Goal: Transaction & Acquisition: Purchase product/service

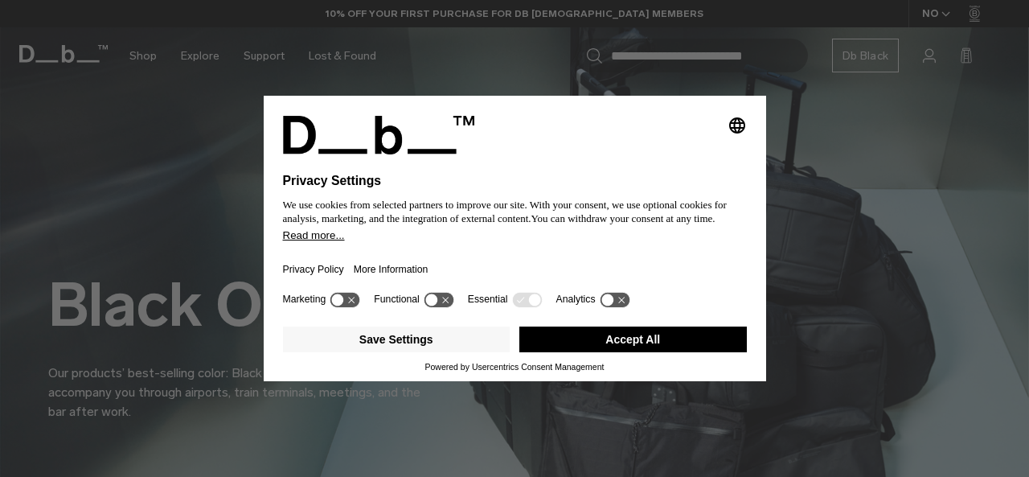
click at [656, 334] on button "Accept All" at bounding box center [633, 339] width 228 height 26
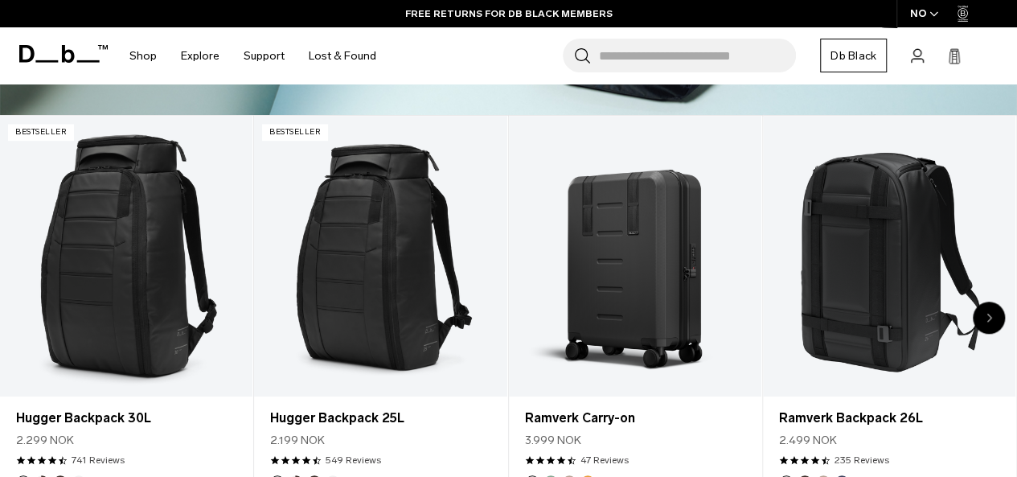
scroll to position [493, 0]
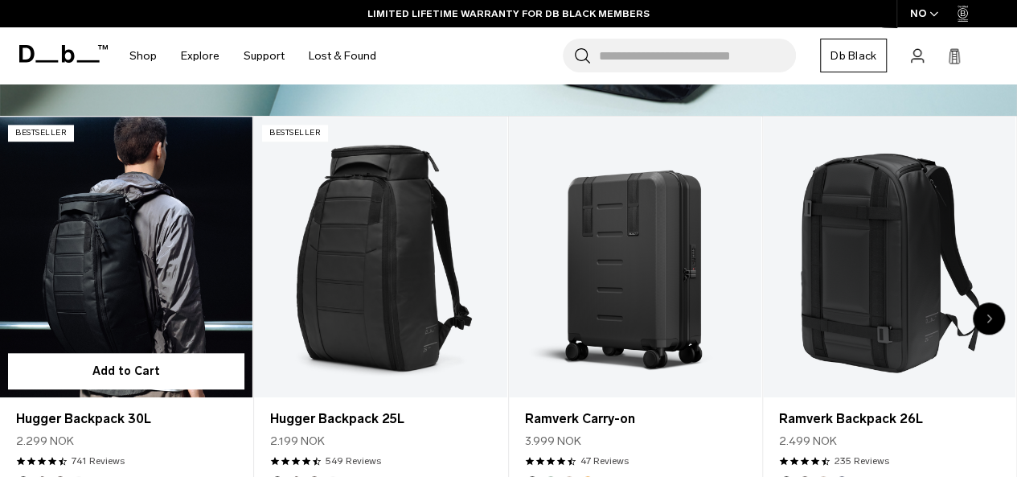
click at [132, 300] on link "Hugger Backpack 30L" at bounding box center [126, 257] width 252 height 281
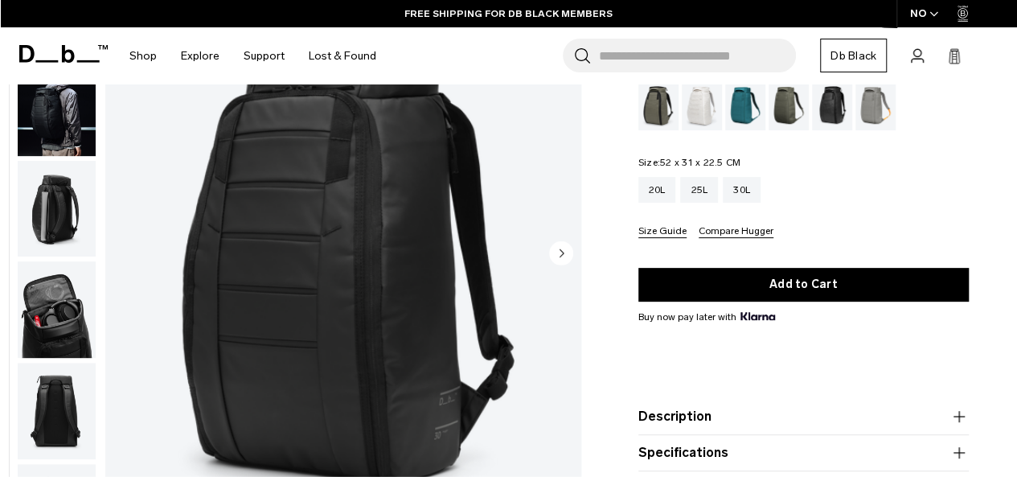
click at [560, 252] on icon "Next slide" at bounding box center [562, 252] width 4 height 7
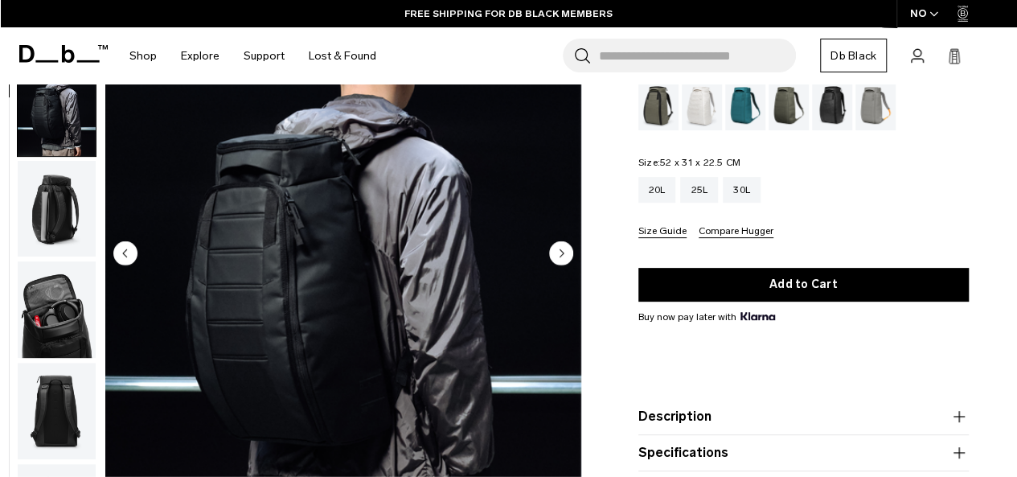
scroll to position [101, 0]
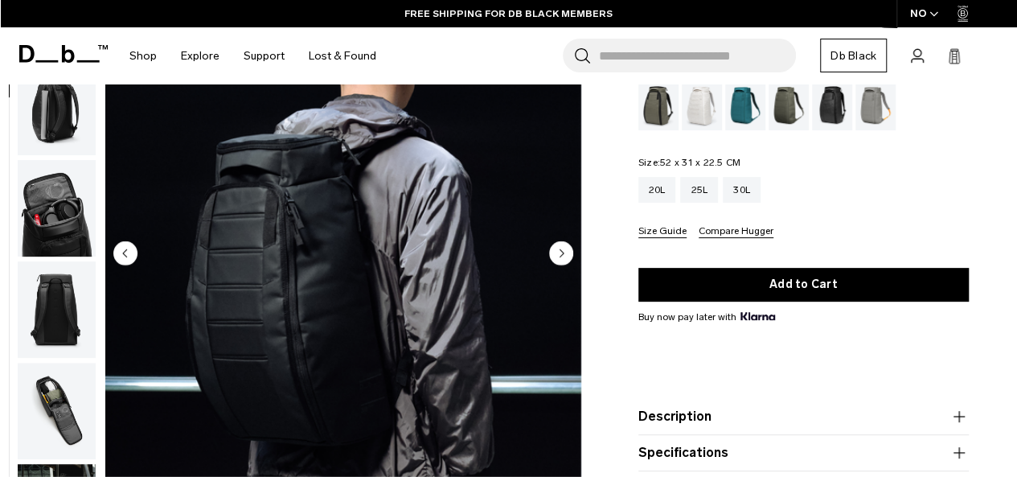
click at [560, 252] on icon "Next slide" at bounding box center [562, 252] width 4 height 7
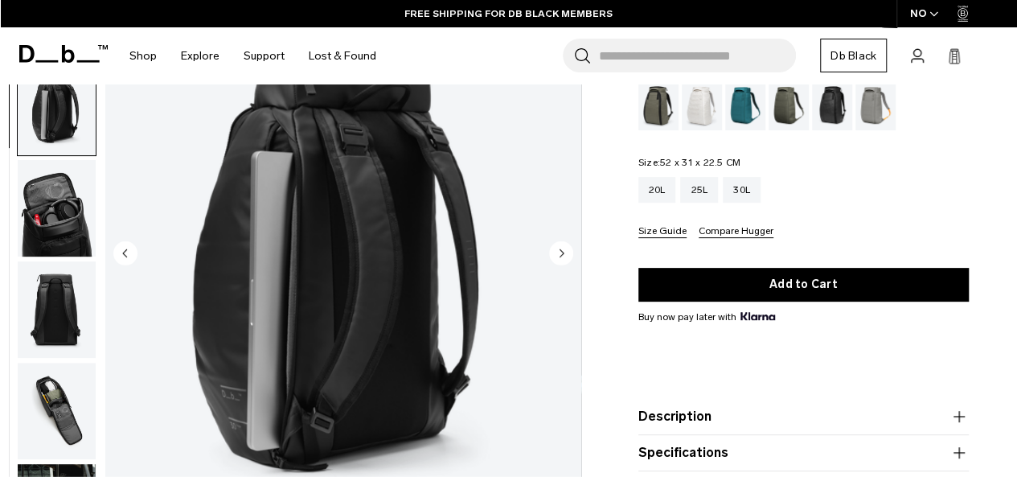
scroll to position [203, 0]
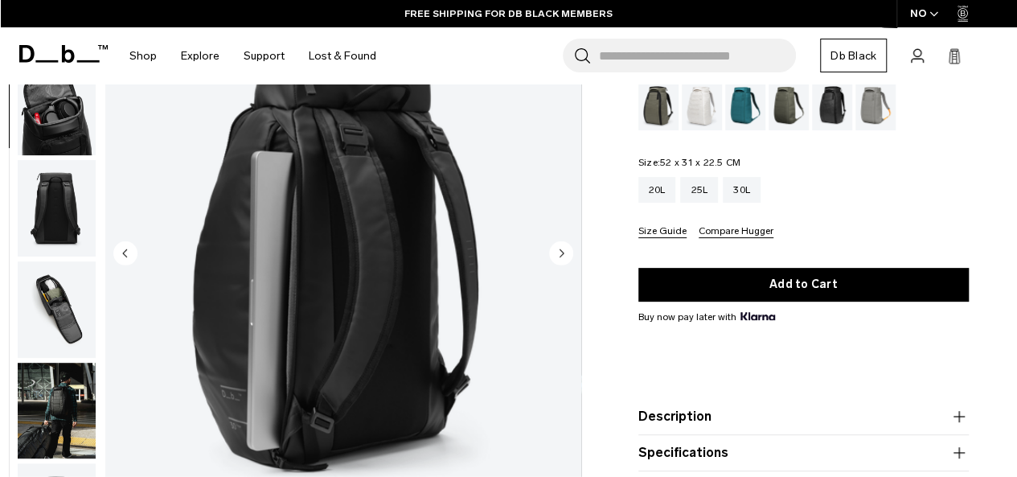
click at [560, 252] on icon "Next slide" at bounding box center [562, 252] width 4 height 7
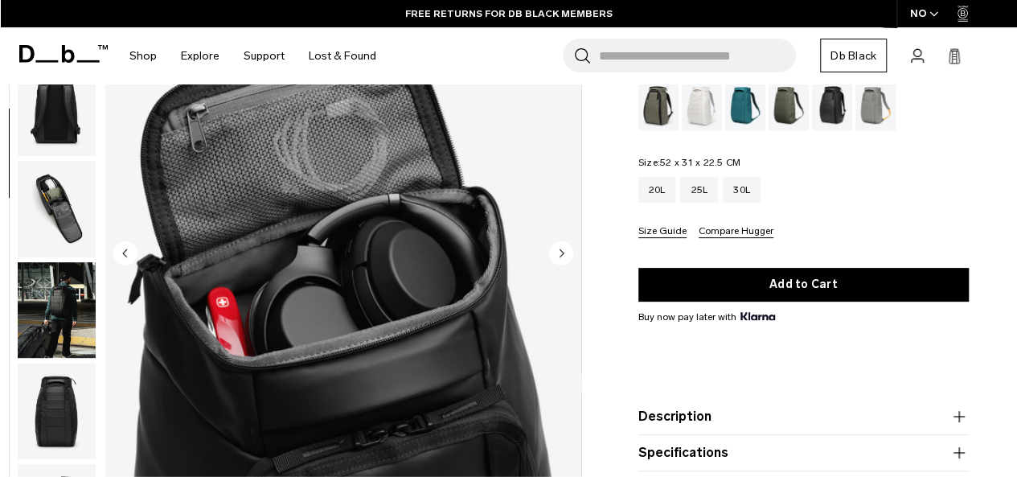
scroll to position [304, 0]
click at [560, 252] on icon "Next slide" at bounding box center [562, 252] width 4 height 7
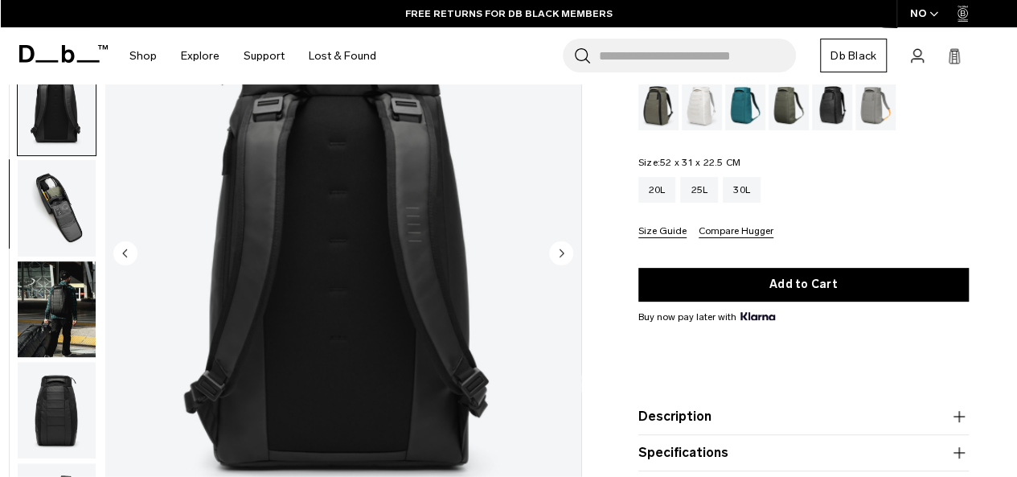
scroll to position [405, 0]
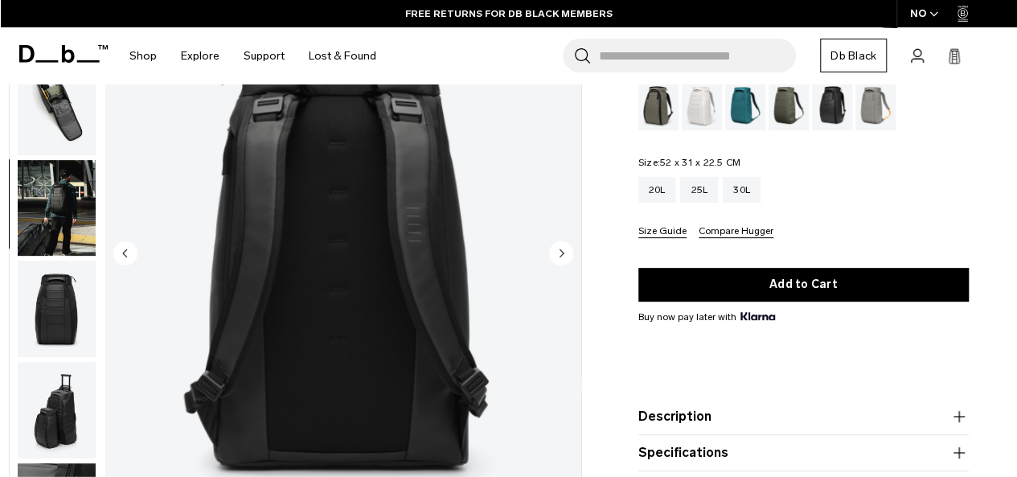
click at [560, 252] on icon "Next slide" at bounding box center [562, 252] width 4 height 7
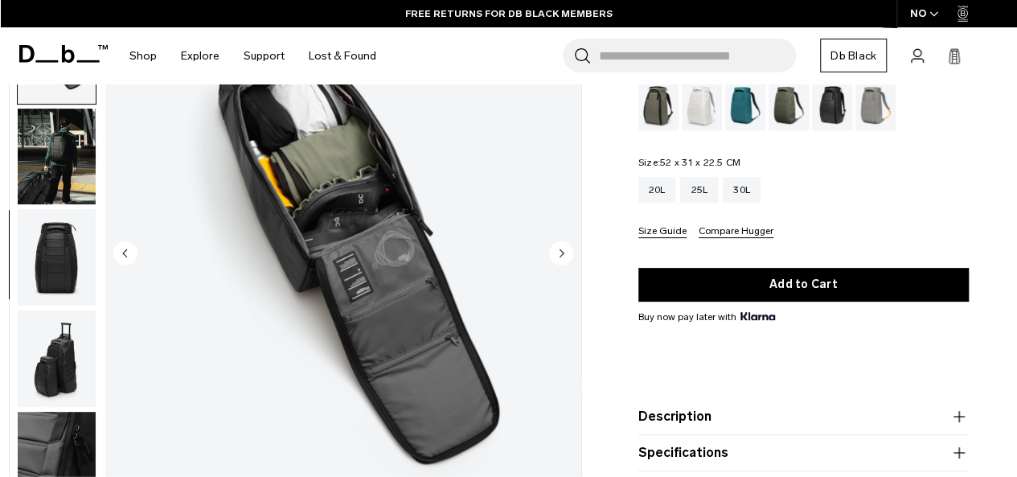
scroll to position [507, 0]
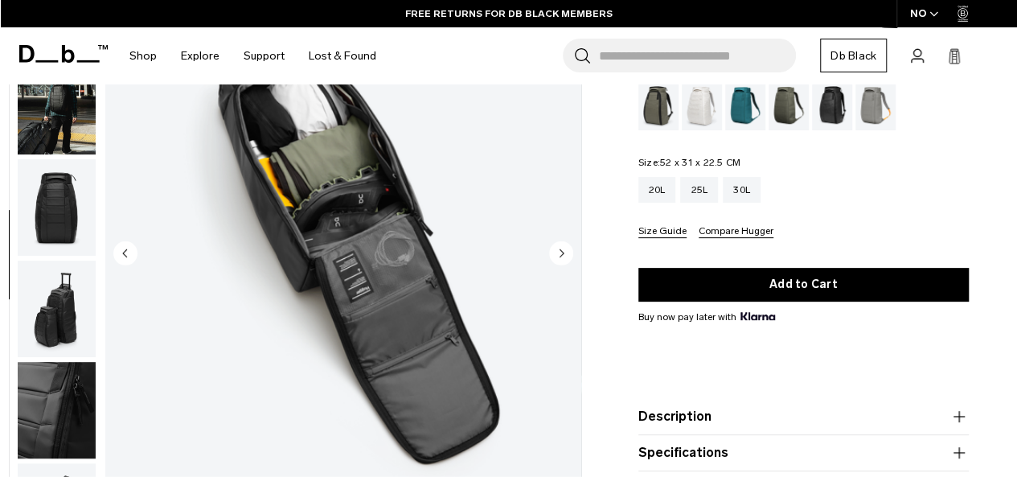
click at [560, 252] on icon "Next slide" at bounding box center [562, 252] width 4 height 7
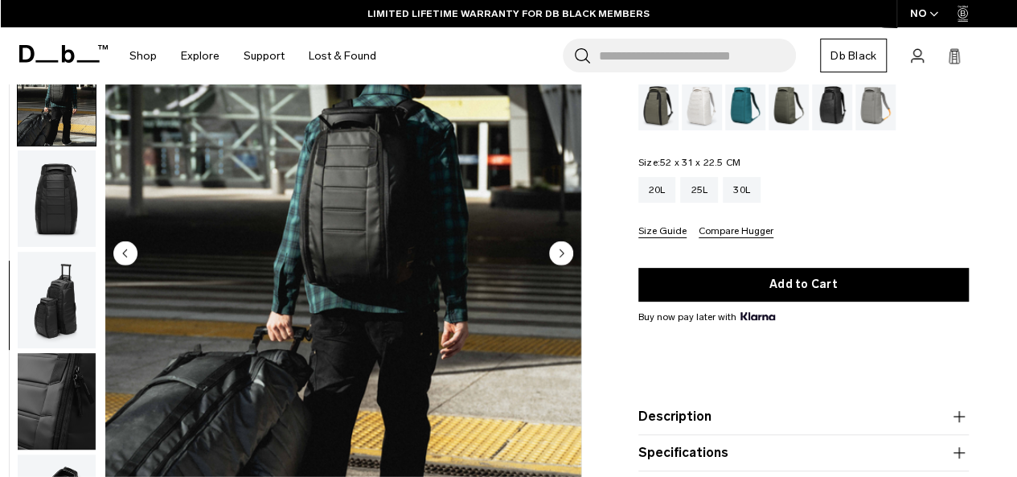
click at [122, 248] on circle "Previous slide" at bounding box center [125, 253] width 24 height 24
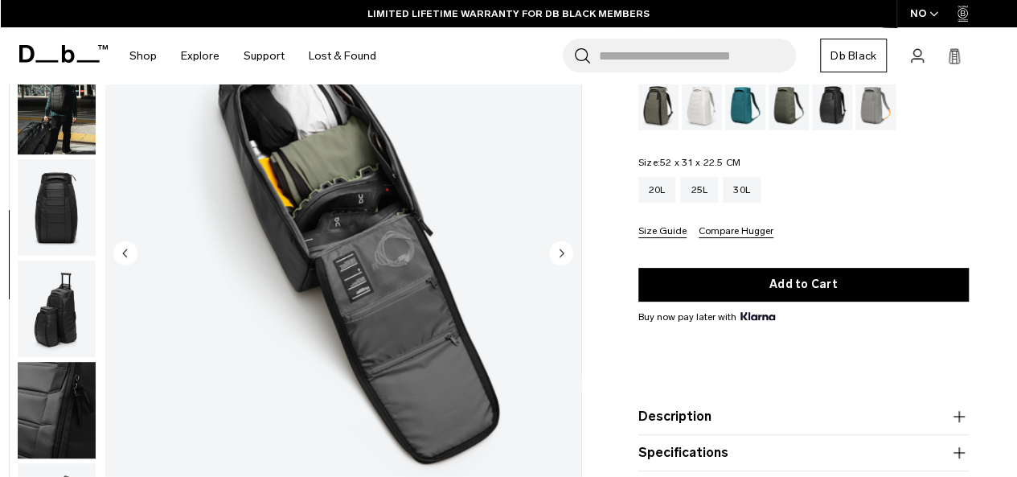
click at [564, 243] on circle "Next slide" at bounding box center [561, 253] width 24 height 24
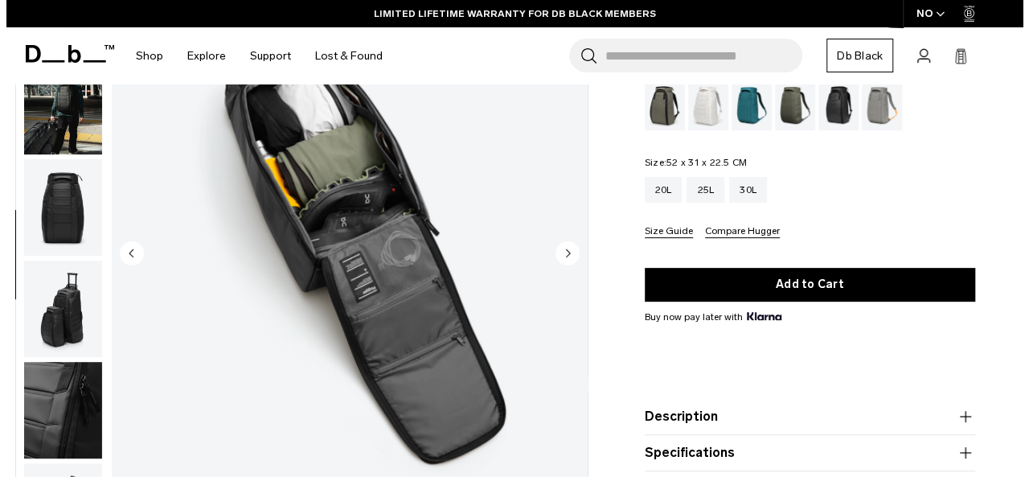
scroll to position [516, 0]
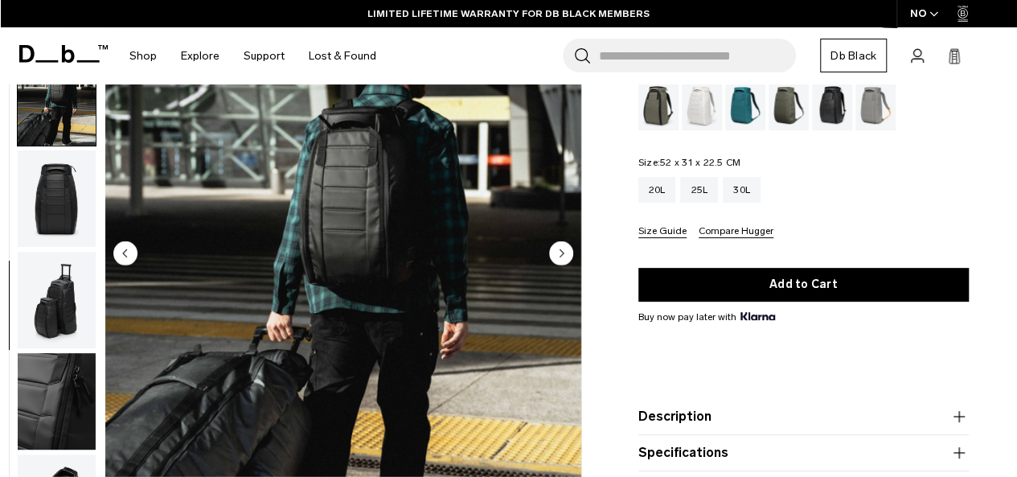
click at [564, 243] on circle "Next slide" at bounding box center [561, 253] width 24 height 24
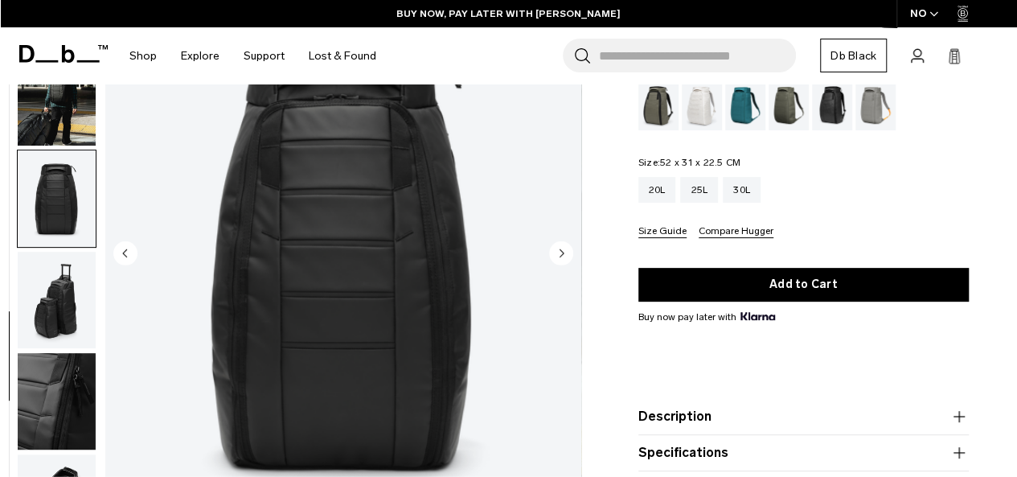
click at [564, 243] on circle "Next slide" at bounding box center [561, 253] width 24 height 24
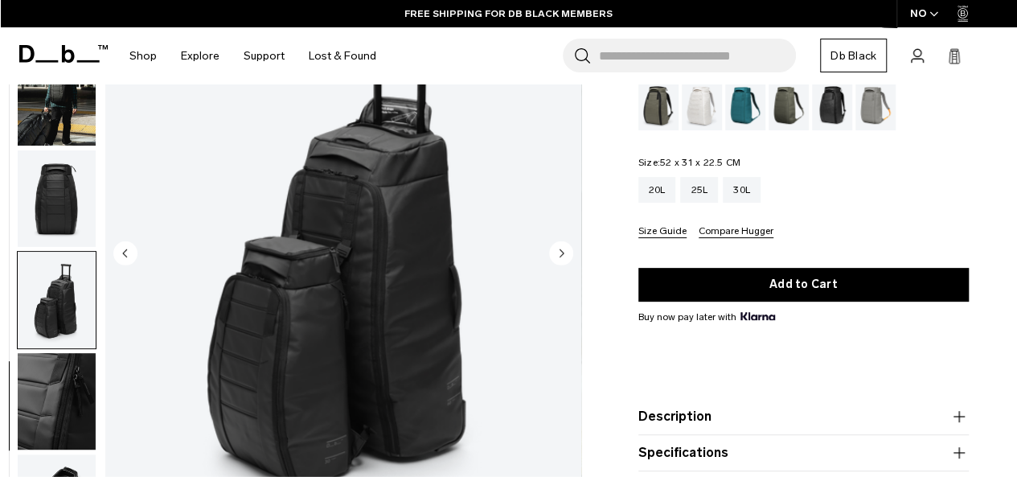
click at [564, 243] on circle "Next slide" at bounding box center [561, 253] width 24 height 24
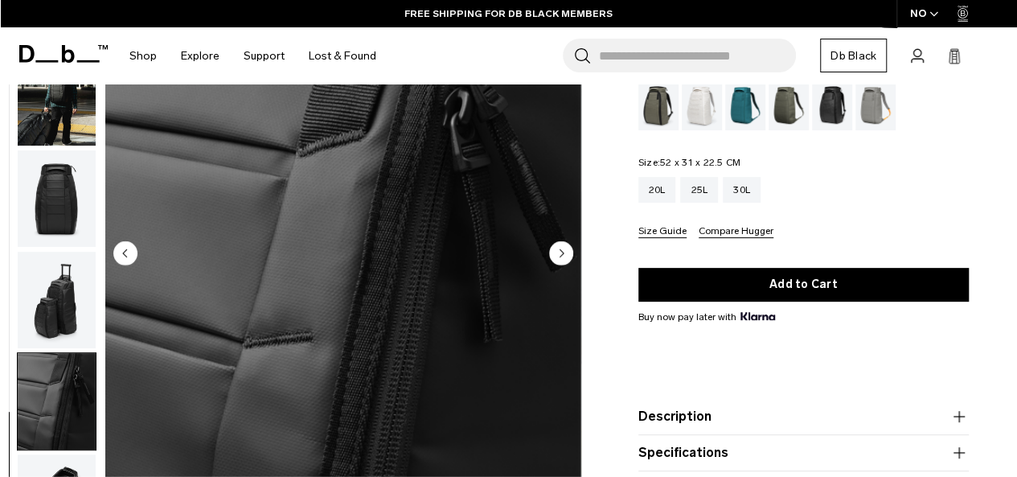
click at [564, 243] on circle "Next slide" at bounding box center [561, 253] width 24 height 24
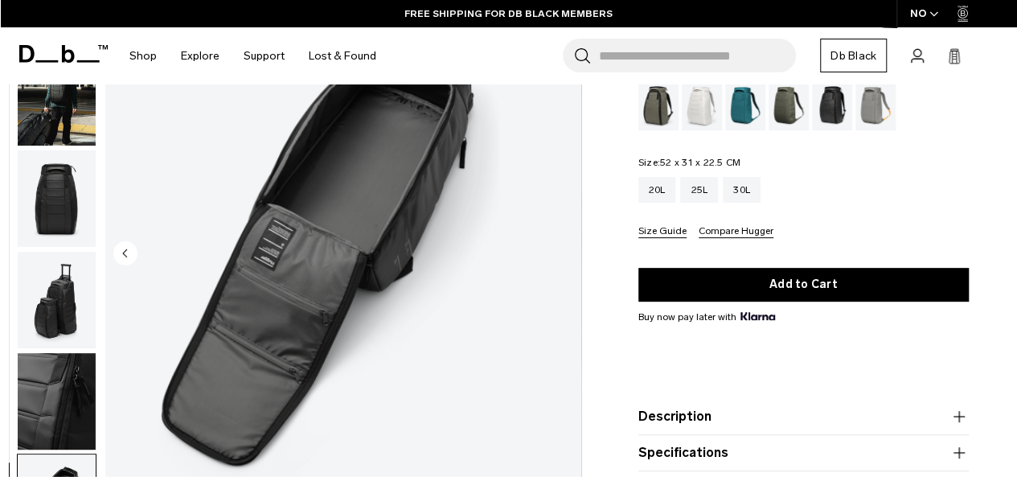
click at [564, 243] on img "11 / 11" at bounding box center [343, 254] width 476 height 594
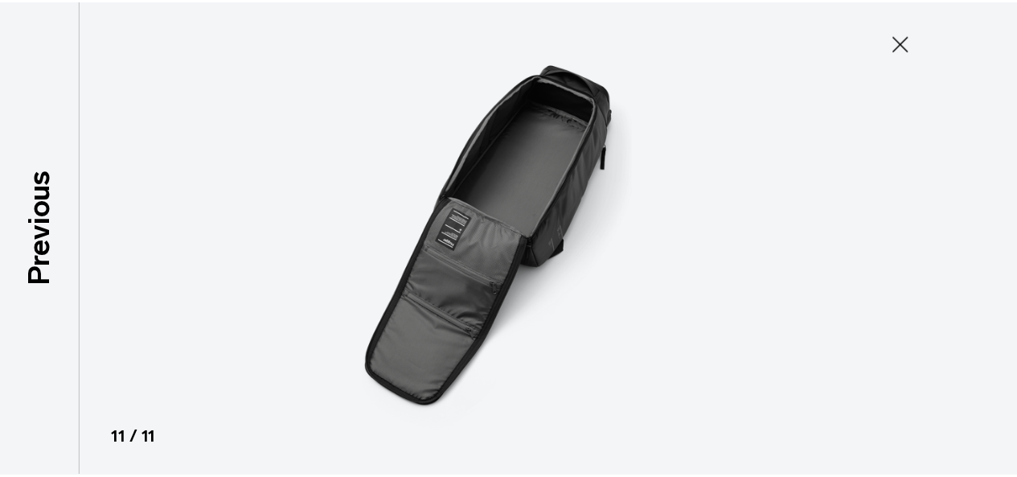
scroll to position [508, 0]
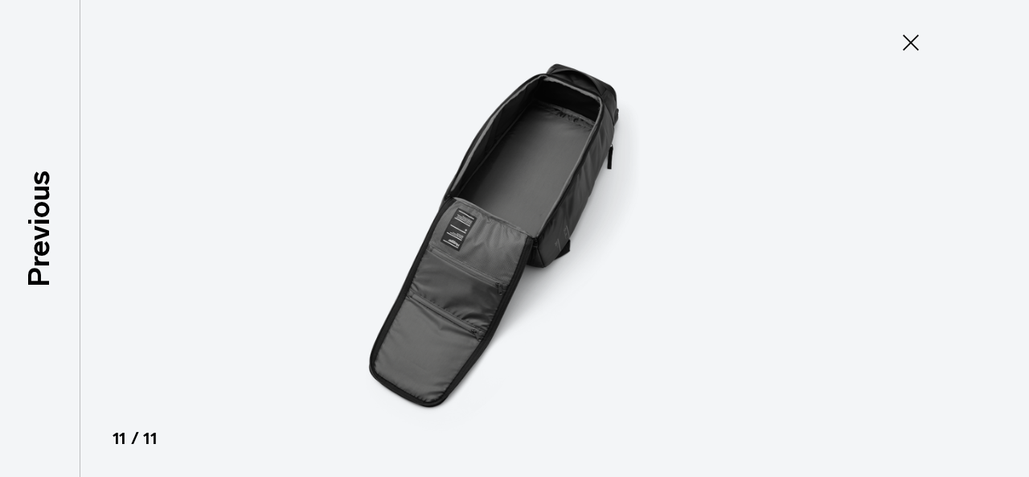
click at [564, 243] on img at bounding box center [515, 238] width 724 height 477
click at [160, 337] on img at bounding box center [515, 238] width 724 height 477
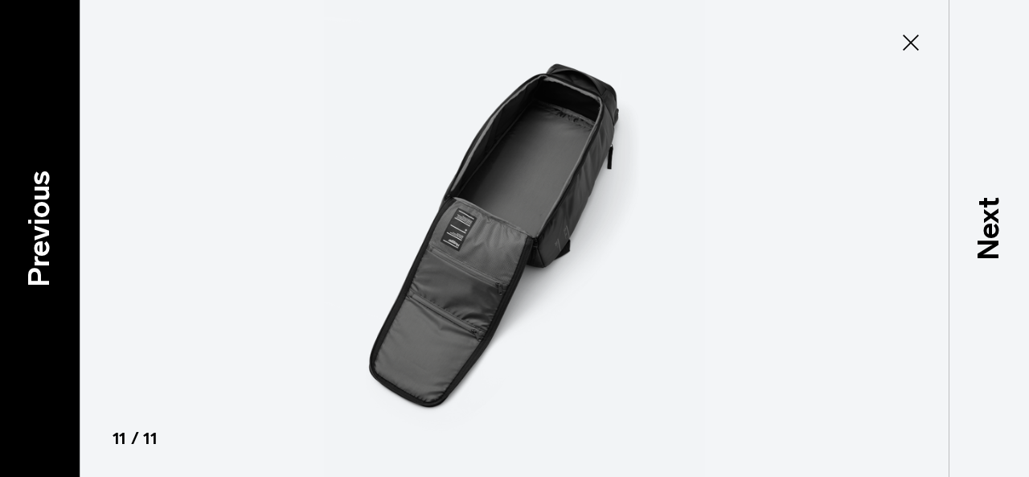
click at [37, 236] on p "Previous" at bounding box center [39, 228] width 43 height 117
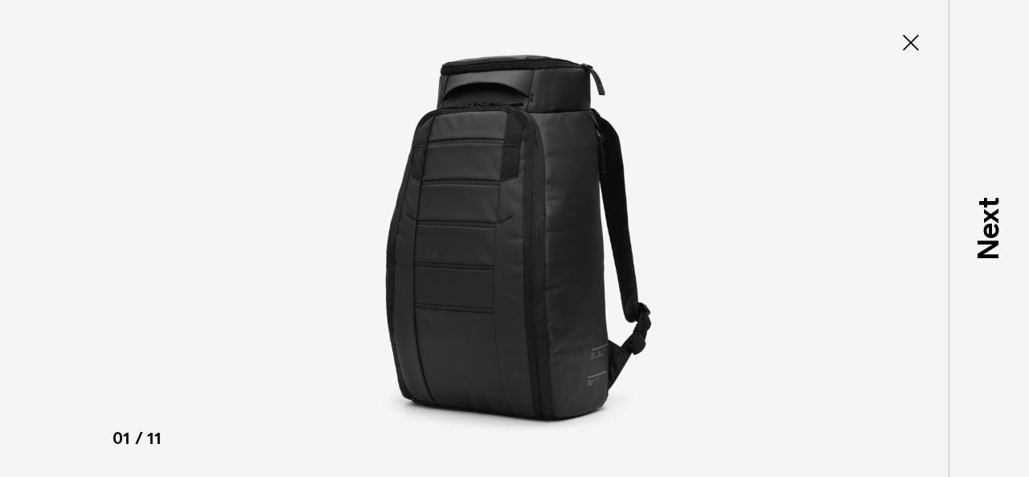
click at [8, 232] on div at bounding box center [514, 238] width 1029 height 477
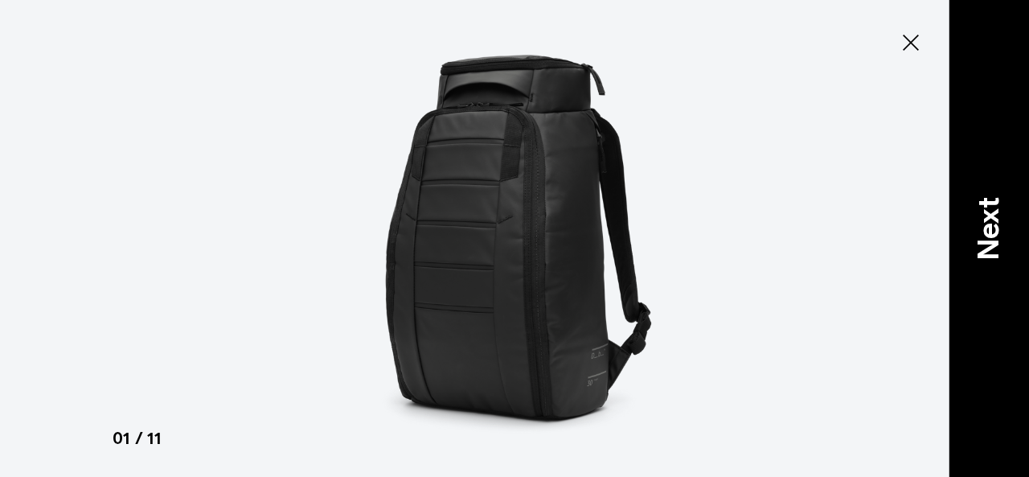
click at [997, 207] on p "Next" at bounding box center [988, 229] width 43 height 64
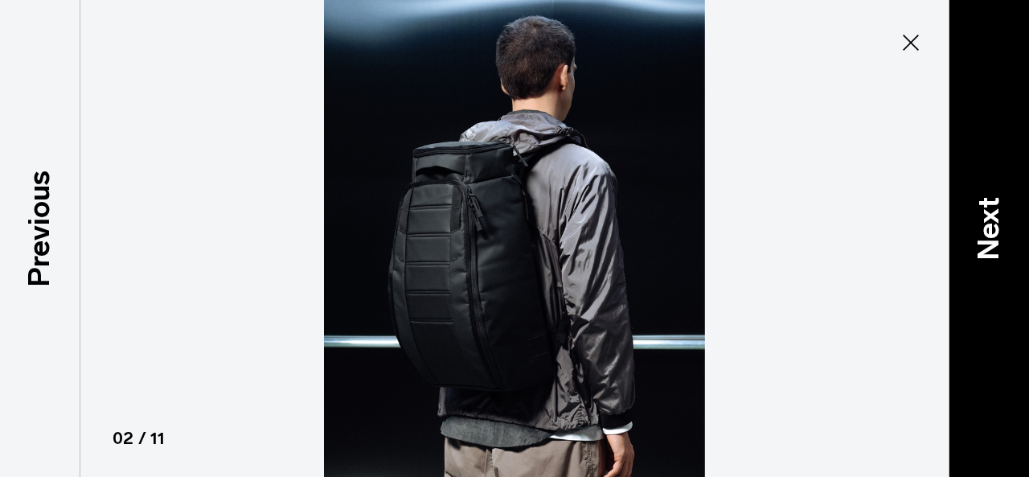
click at [997, 207] on p "Next" at bounding box center [988, 229] width 43 height 64
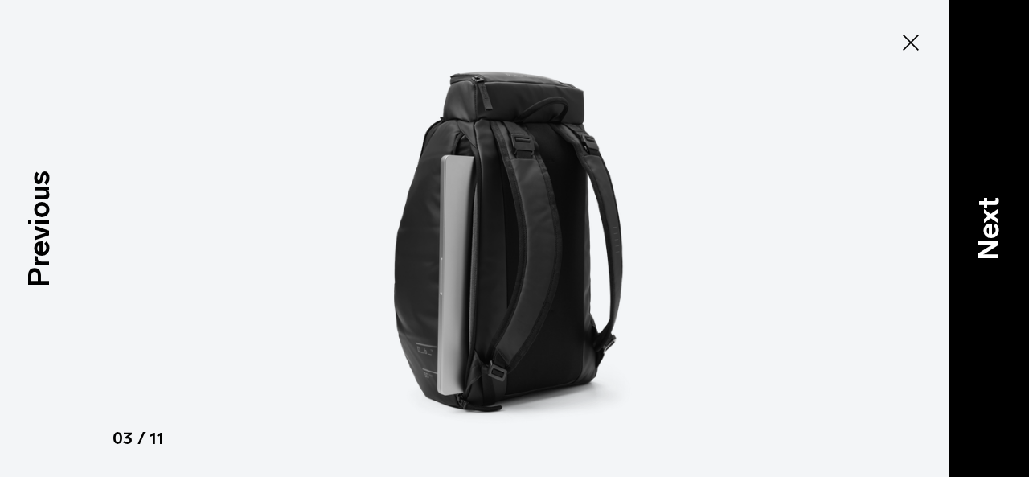
click at [997, 207] on p "Next" at bounding box center [988, 229] width 43 height 64
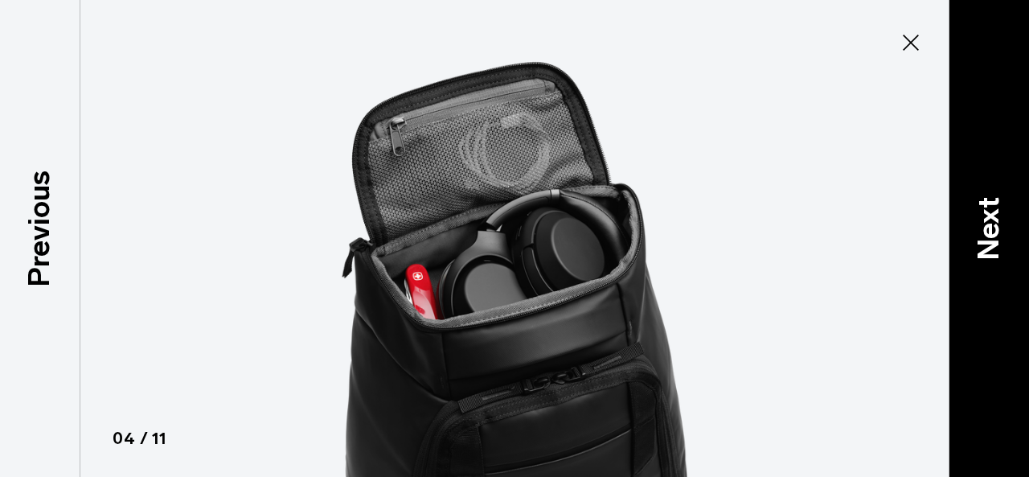
click at [997, 207] on p "Next" at bounding box center [988, 229] width 43 height 64
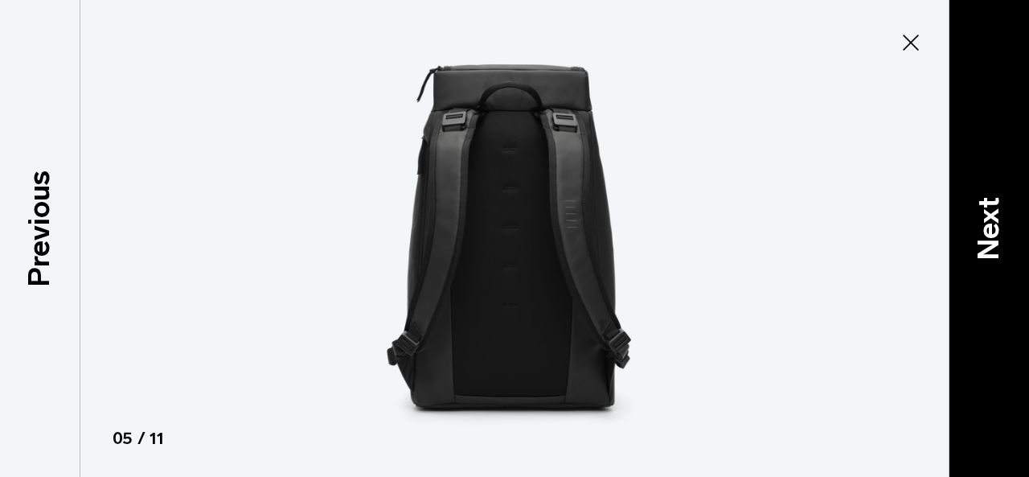
click at [997, 207] on p "Next" at bounding box center [988, 229] width 43 height 64
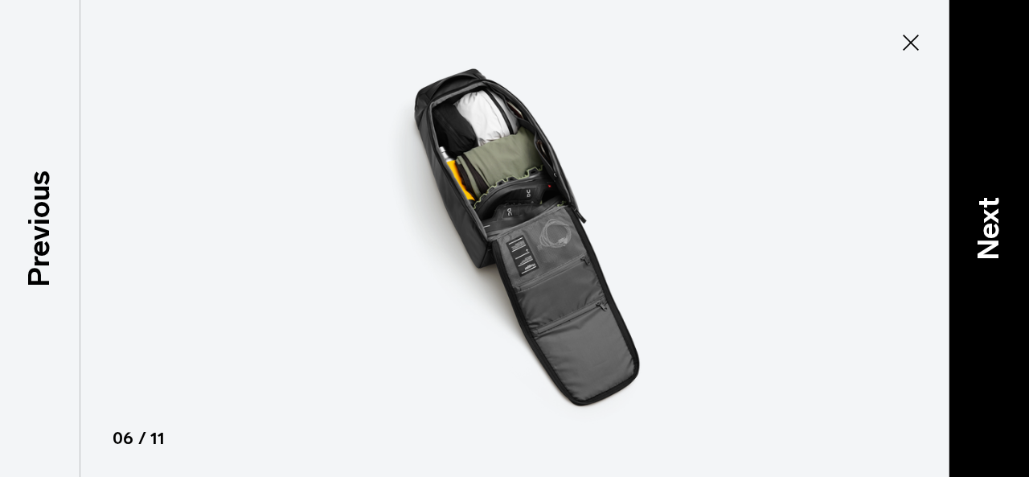
click at [997, 207] on p "Next" at bounding box center [988, 229] width 43 height 64
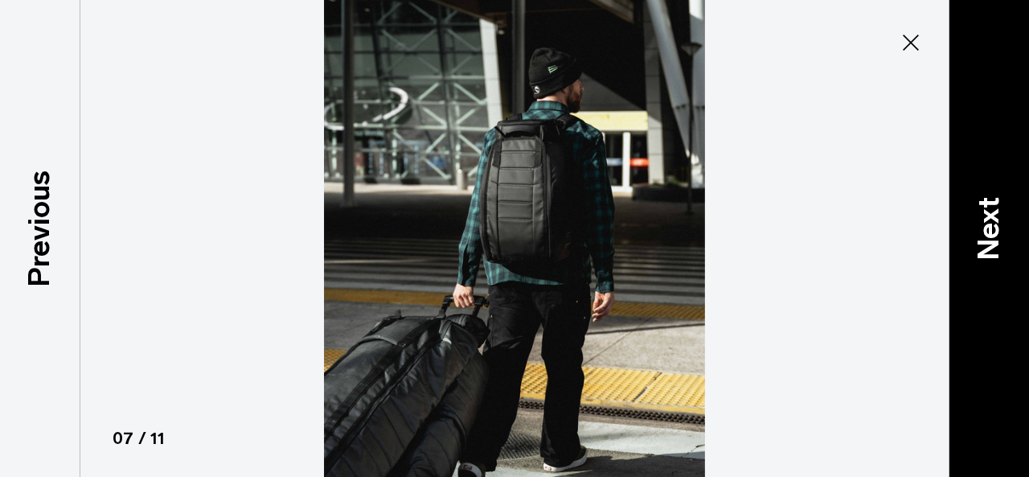
click at [997, 207] on p "Next" at bounding box center [988, 229] width 43 height 64
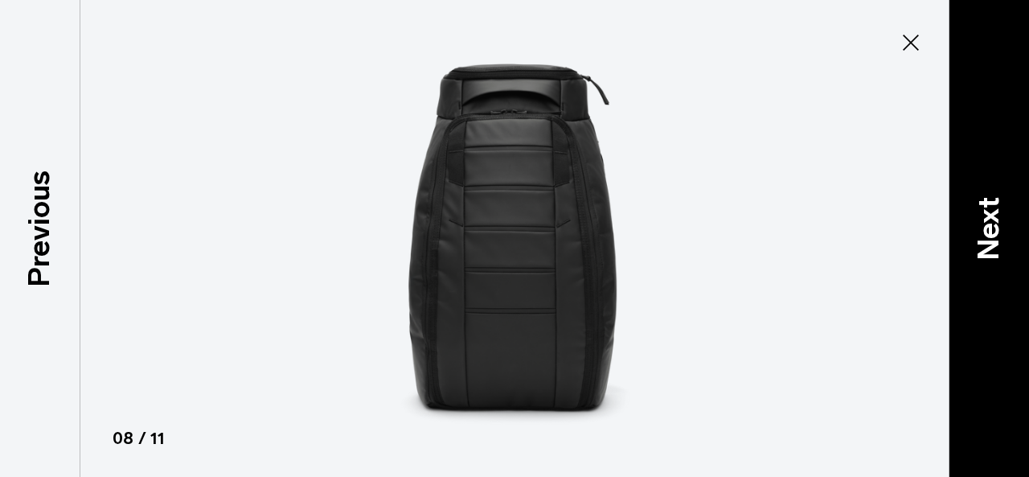
click at [997, 207] on p "Next" at bounding box center [988, 229] width 43 height 64
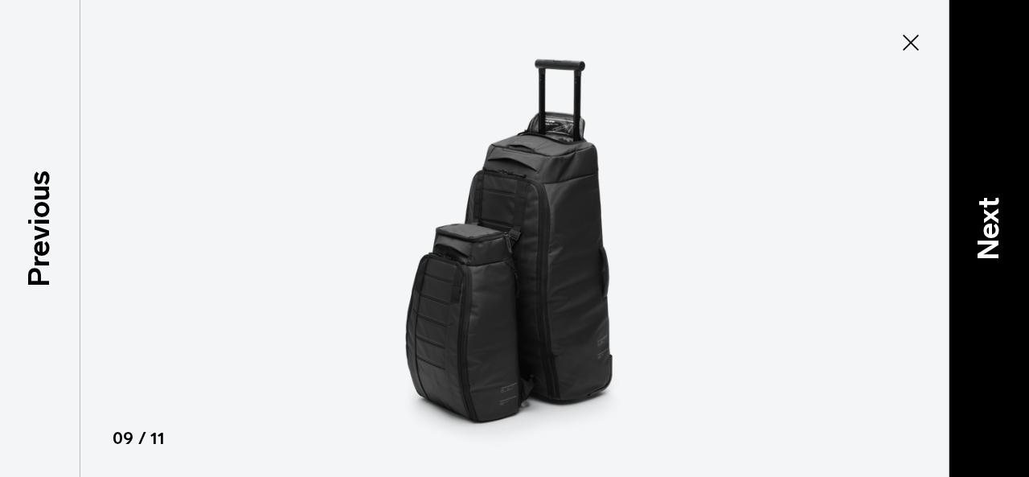
click at [997, 207] on p "Next" at bounding box center [988, 229] width 43 height 64
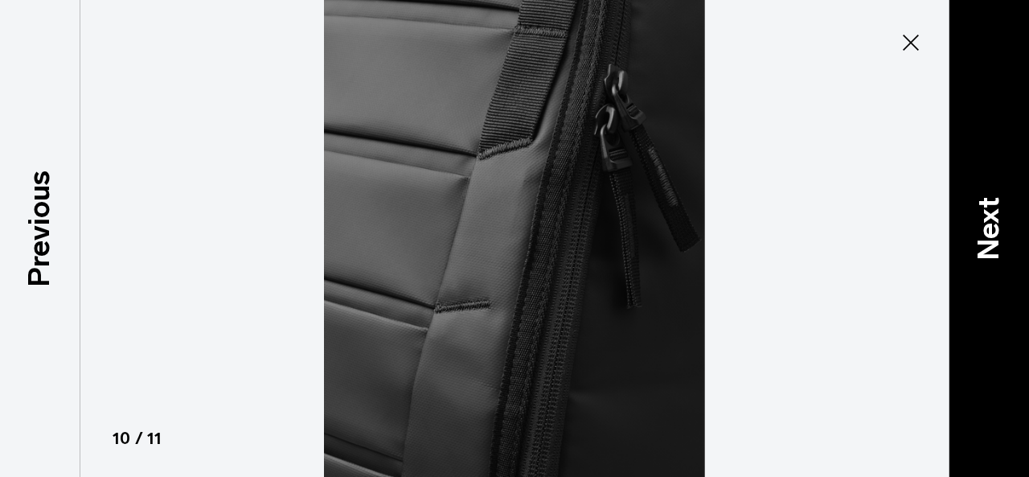
click at [997, 207] on p "Next" at bounding box center [988, 229] width 43 height 64
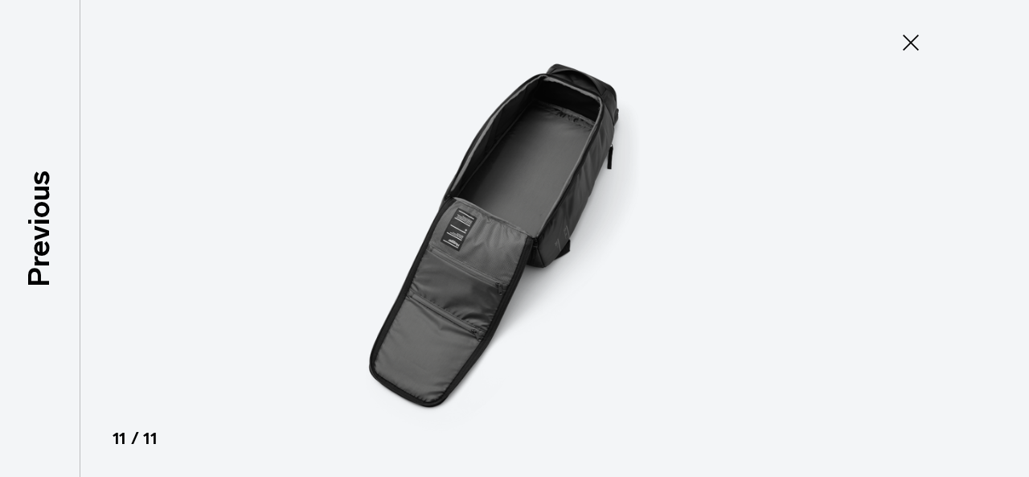
click at [997, 207] on div at bounding box center [514, 238] width 1029 height 477
click at [912, 33] on icon at bounding box center [911, 43] width 26 height 26
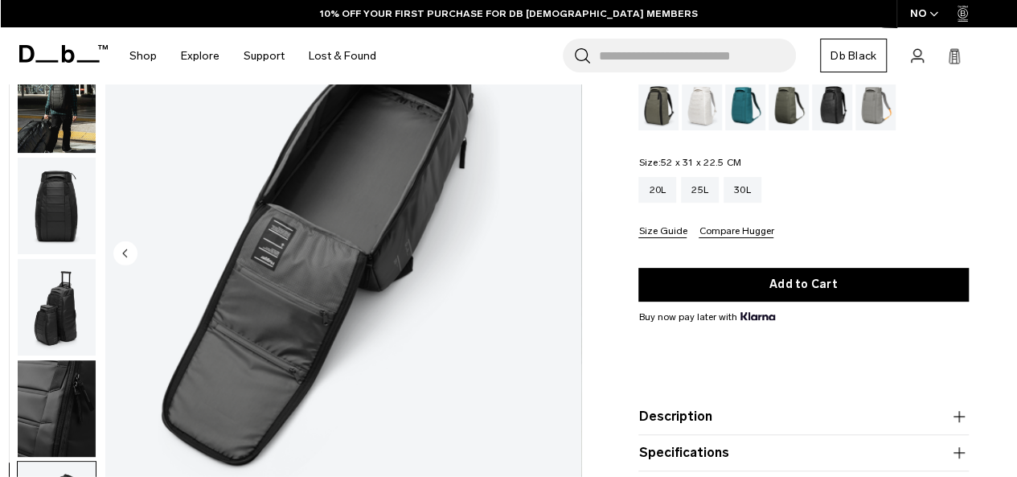
scroll to position [516, 0]
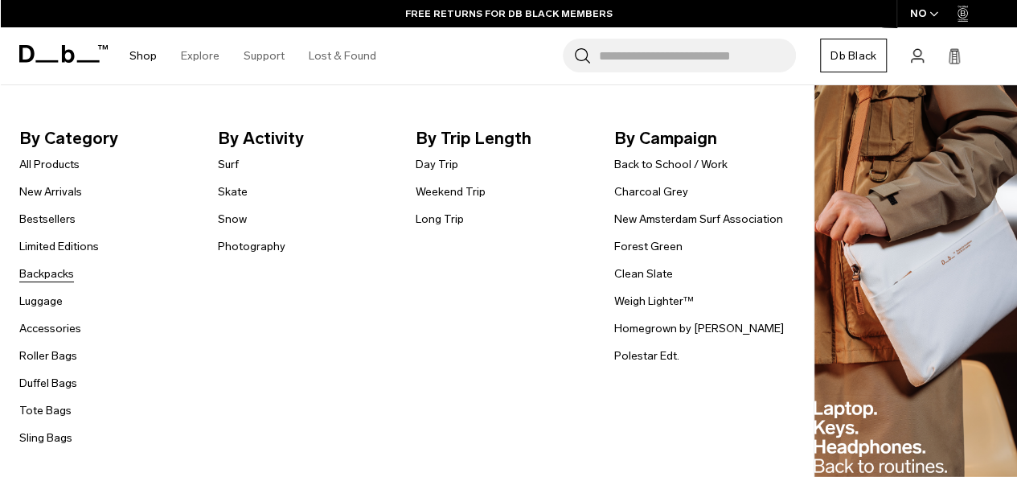
click at [51, 268] on link "Backpacks" at bounding box center [46, 273] width 55 height 17
